Goal: Task Accomplishment & Management: Use online tool/utility

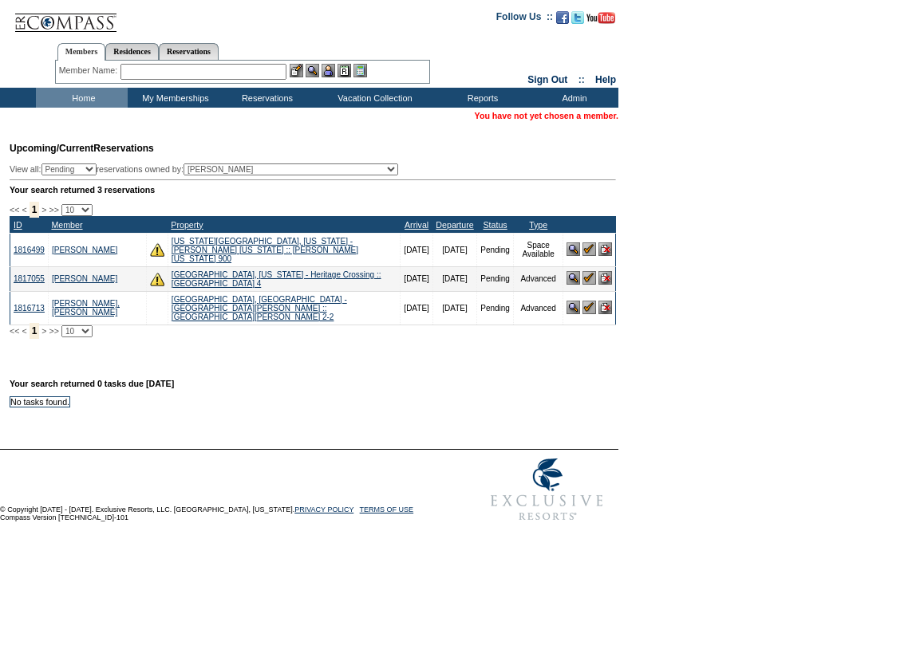
click at [207, 73] on input "text" at bounding box center [203, 72] width 166 height 16
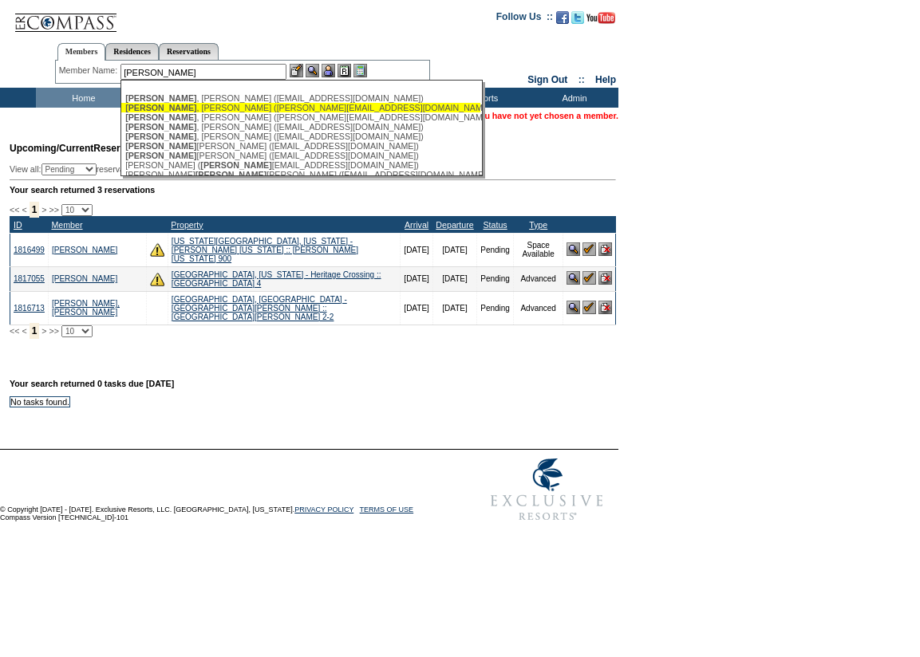
click at [176, 110] on div "[PERSON_NAME] ([PERSON_NAME][EMAIL_ADDRESS][DOMAIN_NAME])" at bounding box center [300, 108] width 351 height 10
type input "[PERSON_NAME] ([PERSON_NAME][EMAIL_ADDRESS][DOMAIN_NAME])"
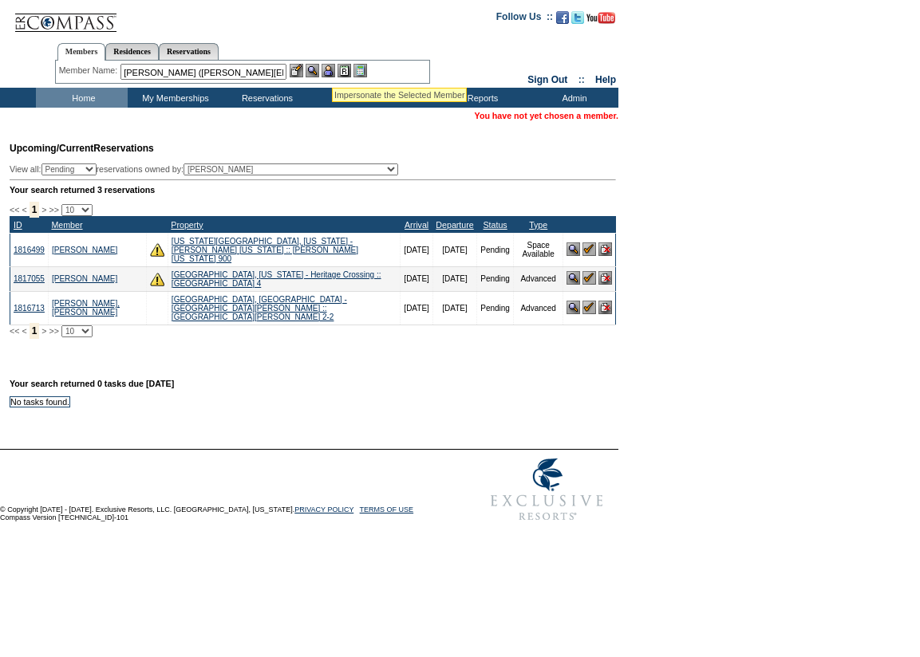
click at [332, 68] on img at bounding box center [329, 71] width 14 height 14
click at [317, 73] on img at bounding box center [313, 71] width 14 height 14
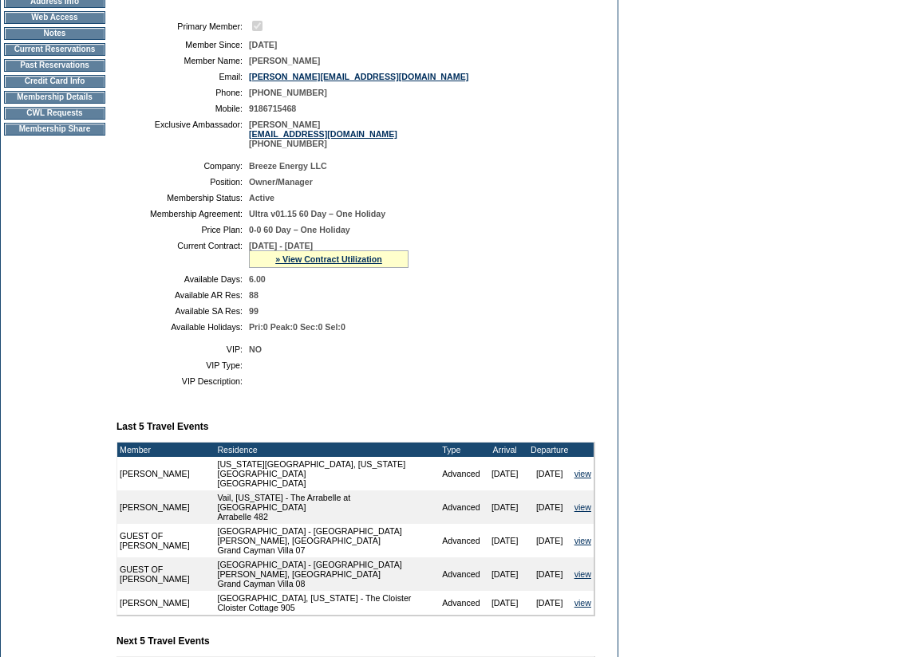
scroll to position [160, 0]
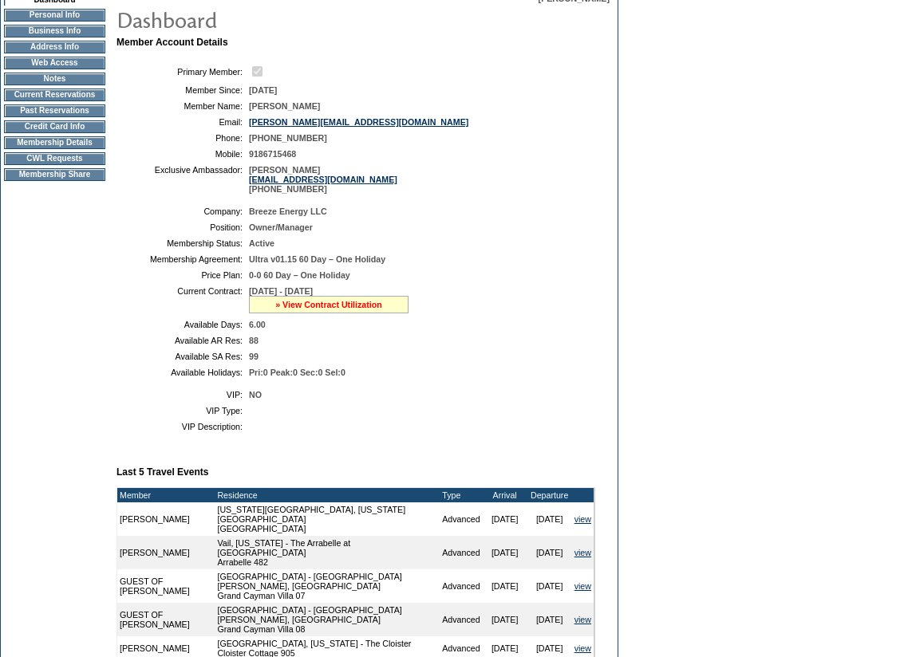
click at [369, 310] on link "» View Contract Utilization" at bounding box center [328, 305] width 107 height 10
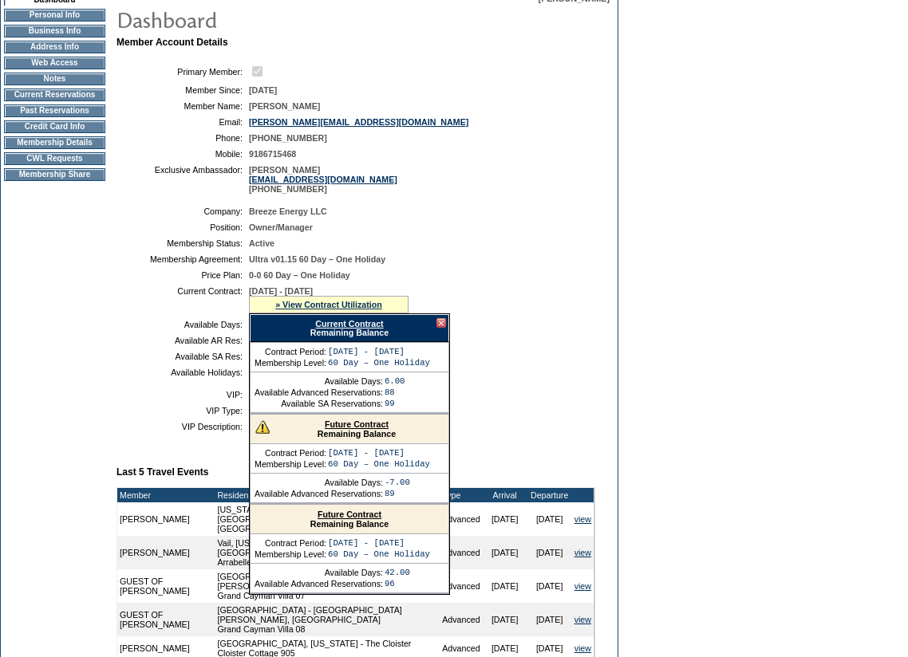
click at [361, 429] on link "Future Contract" at bounding box center [357, 425] width 64 height 10
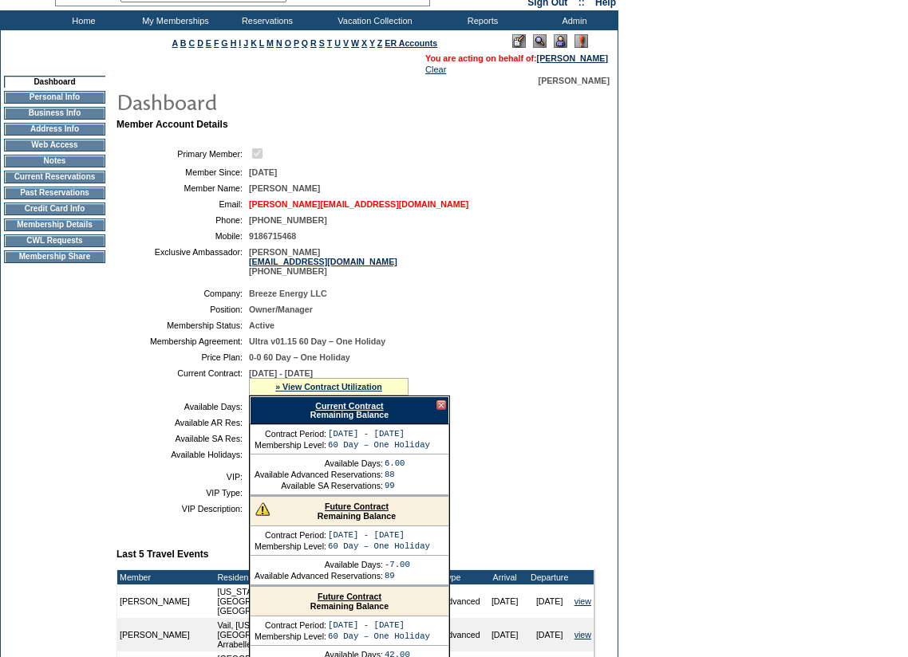
scroll to position [0, 0]
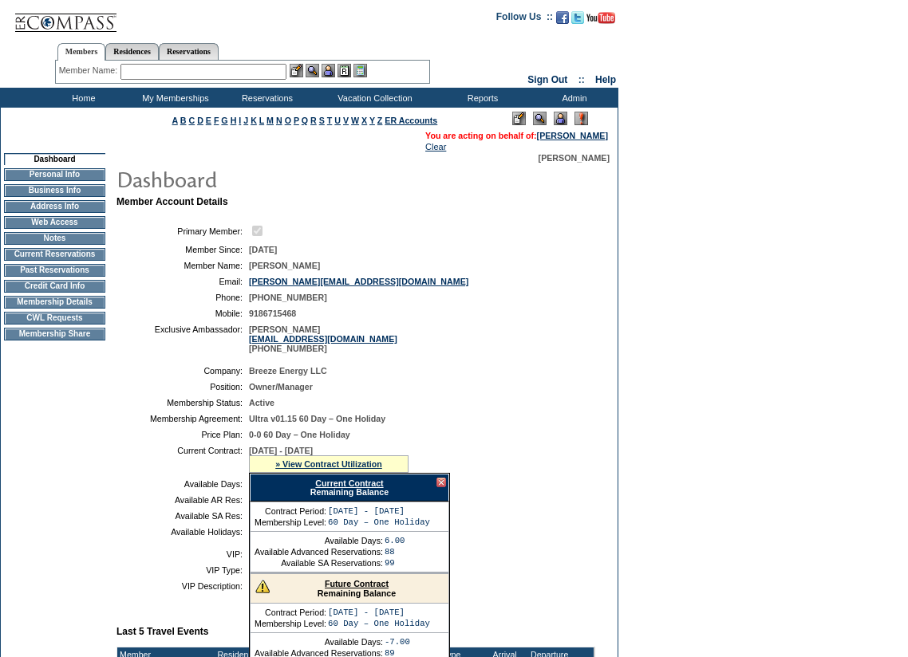
click at [87, 309] on td "Membership Details" at bounding box center [54, 302] width 101 height 13
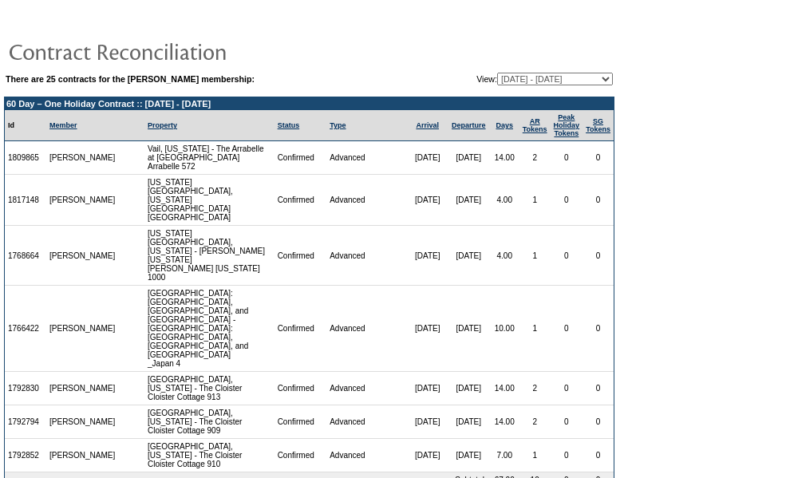
scroll to position [9, 0]
